Goal: Information Seeking & Learning: Understand process/instructions

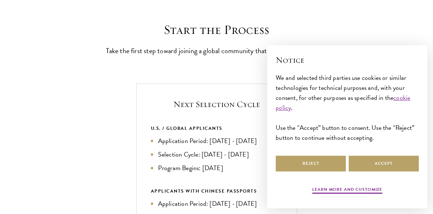
scroll to position [186, 0]
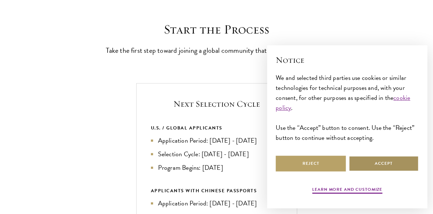
click at [362, 165] on button "Accept" at bounding box center [383, 164] width 70 height 16
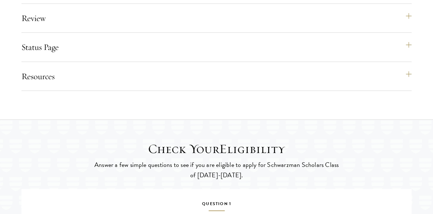
scroll to position [919, 0]
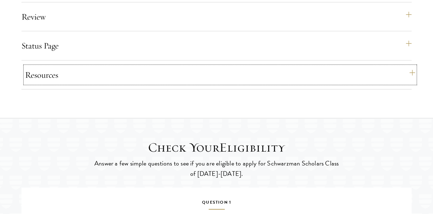
click at [407, 84] on button "Resources" at bounding box center [220, 74] width 390 height 17
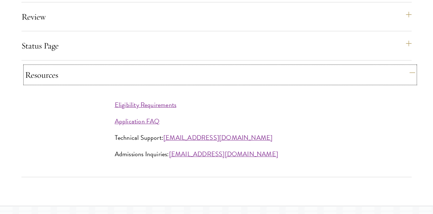
click at [412, 84] on button "Resources" at bounding box center [220, 74] width 390 height 17
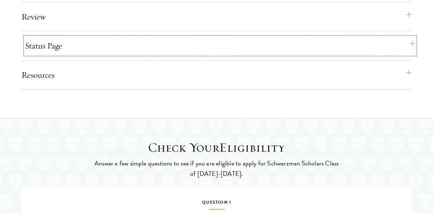
click at [404, 54] on button "Status Page" at bounding box center [220, 45] width 390 height 17
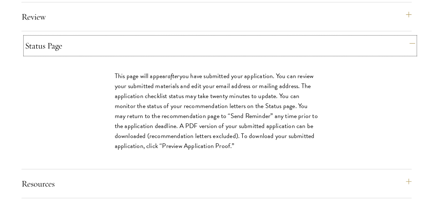
click at [404, 54] on button "Status Page" at bounding box center [220, 45] width 390 height 17
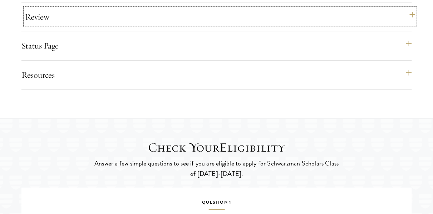
click at [408, 25] on button "Review" at bounding box center [220, 16] width 390 height 17
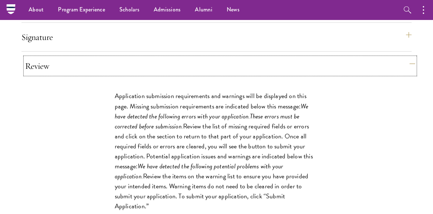
scroll to position [868, 0]
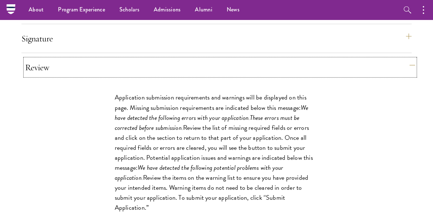
click at [408, 76] on button "Review" at bounding box center [220, 67] width 390 height 17
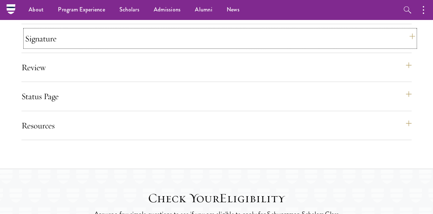
click at [404, 47] on button "Signature" at bounding box center [220, 38] width 390 height 17
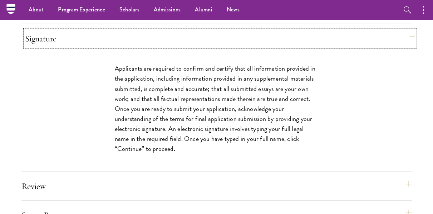
click at [404, 47] on button "Signature" at bounding box center [220, 38] width 390 height 17
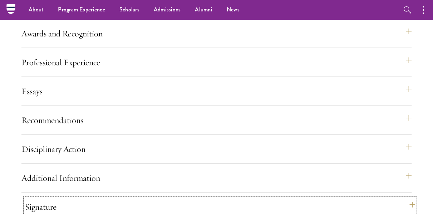
scroll to position [678, 0]
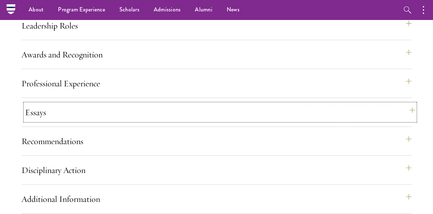
click at [403, 121] on button "Essays" at bounding box center [220, 112] width 390 height 17
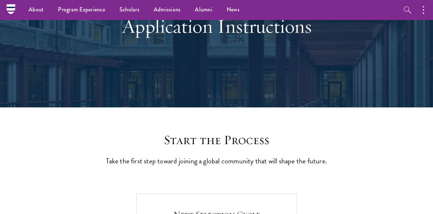
scroll to position [0, 0]
